Goal: Entertainment & Leisure: Browse casually

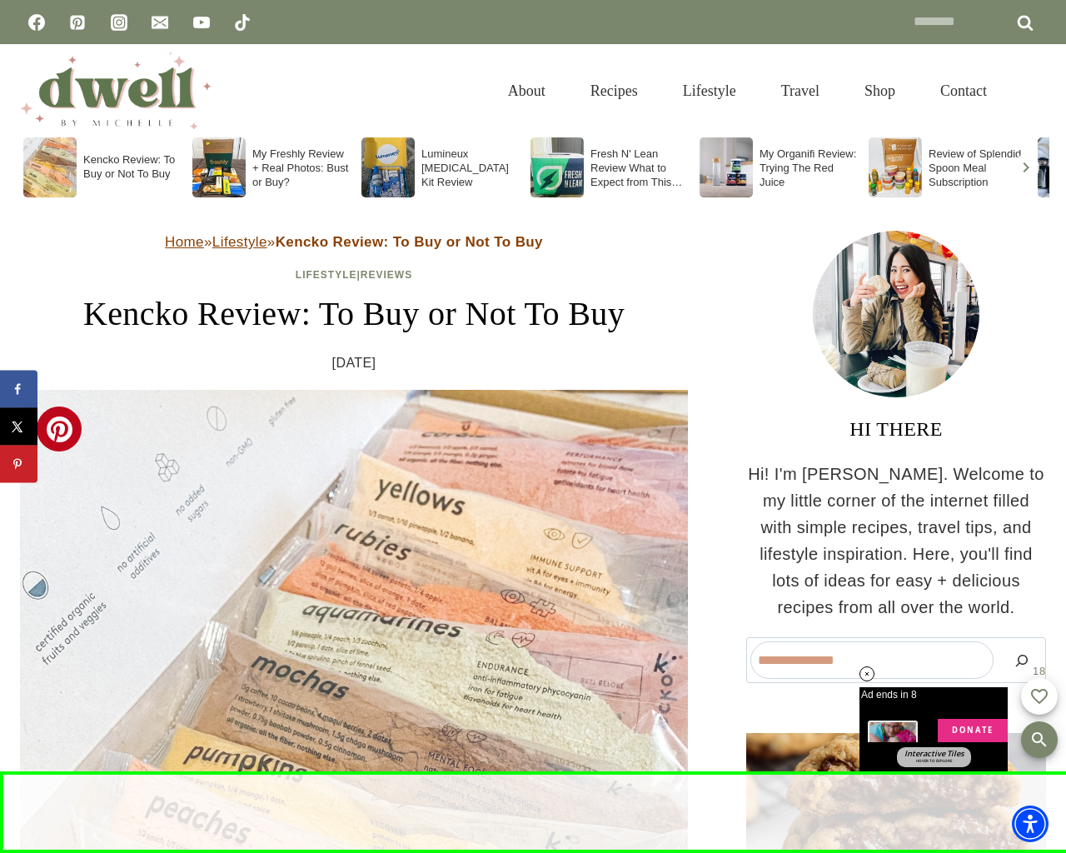
scroll to position [259, 0]
